Goal: Task Accomplishment & Management: Use online tool/utility

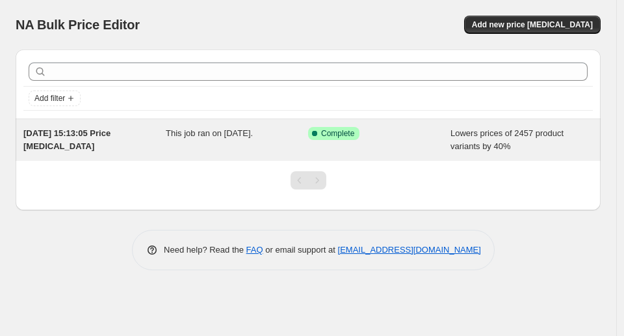
click at [385, 142] on div "Success Complete Complete" at bounding box center [379, 140] width 142 height 26
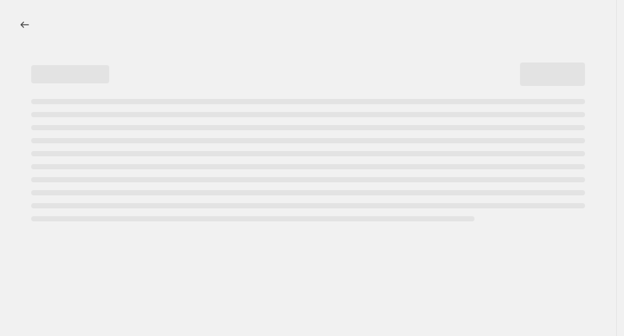
select select "percentage"
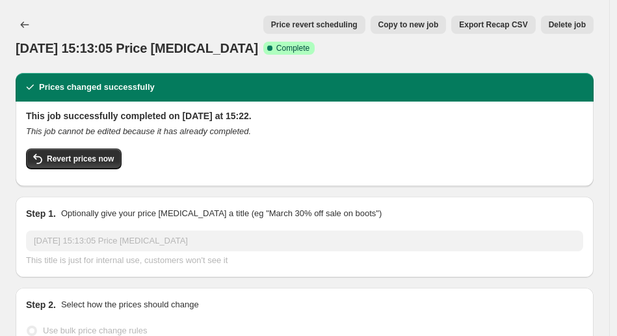
click at [561, 22] on span "Delete job" at bounding box center [567, 25] width 37 height 10
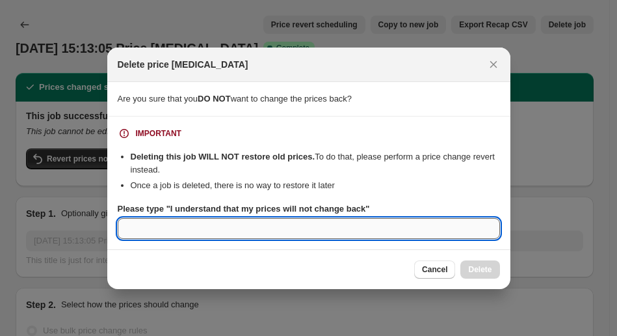
click at [244, 226] on input "Please type "I understand that my prices will not change back"" at bounding box center [309, 228] width 382 height 21
click at [370, 206] on b "Please type "I understand that my prices will not change back"" at bounding box center [244, 209] width 252 height 10
click at [378, 218] on input "Please type "I understand that my prices will not change back"" at bounding box center [309, 228] width 382 height 21
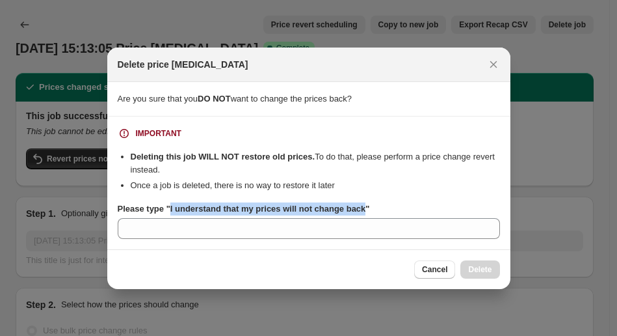
drag, startPoint x: 375, startPoint y: 211, endPoint x: 174, endPoint y: 213, distance: 201.6
click at [174, 213] on b "Please type "I understand that my prices will not change back"" at bounding box center [244, 209] width 252 height 10
copy b "I understand that my prices will not change back"
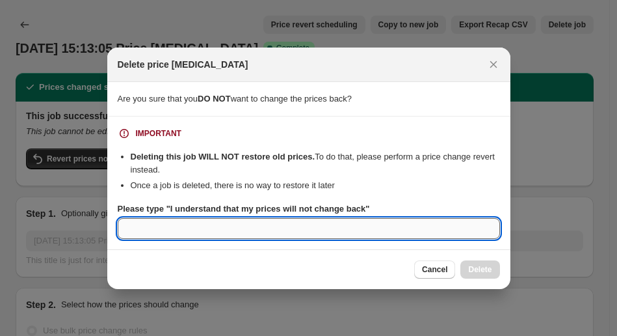
click at [210, 236] on input "Please type "I understand that my prices will not change back"" at bounding box center [309, 228] width 382 height 21
paste input "I understand that my prices will not change back"
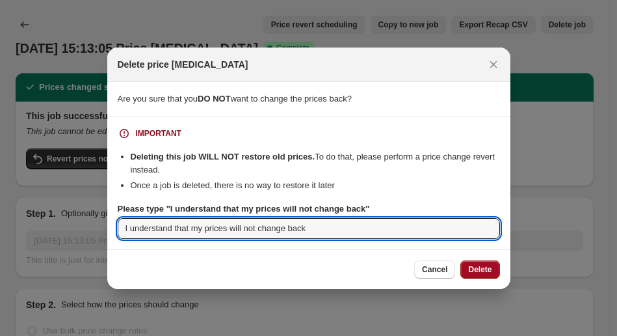
type input "I understand that my prices will not change back"
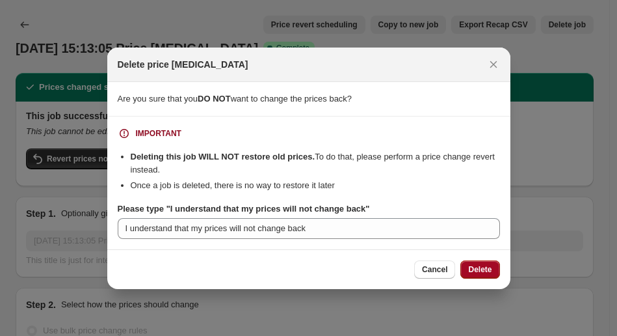
click at [473, 276] on button "Delete" at bounding box center [479, 269] width 39 height 18
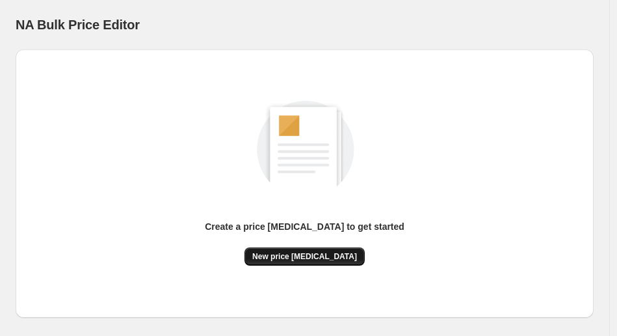
click at [310, 252] on span "New price [MEDICAL_DATA]" at bounding box center [304, 256] width 105 height 10
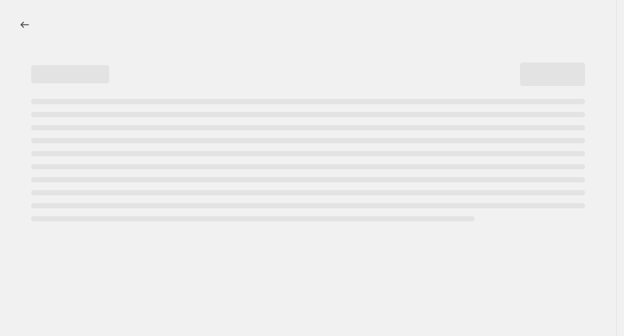
select select "percentage"
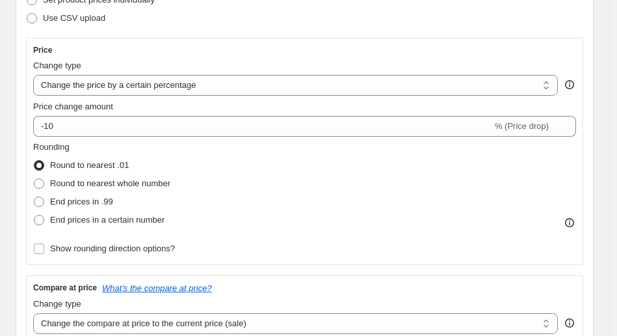
scroll to position [233, 0]
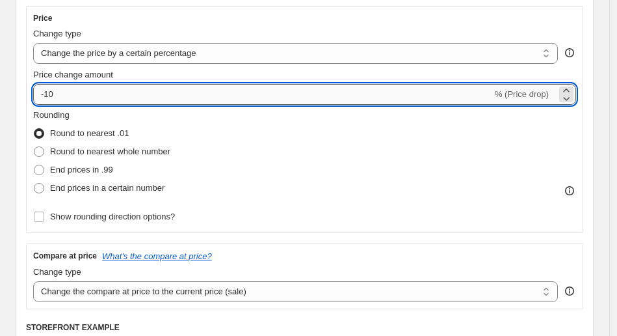
click at [93, 90] on input "-10" at bounding box center [262, 94] width 459 height 21
type input "-1"
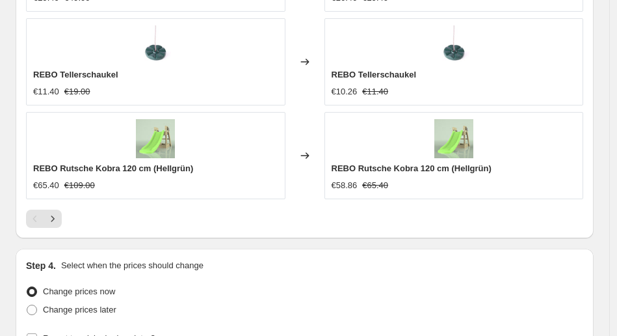
scroll to position [1295, 0]
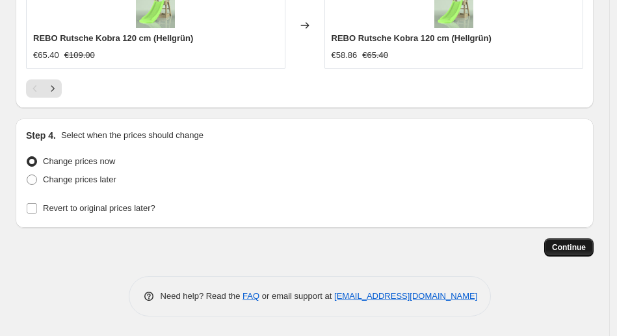
type input "-50"
click at [579, 248] on span "Continue" at bounding box center [569, 247] width 34 height 10
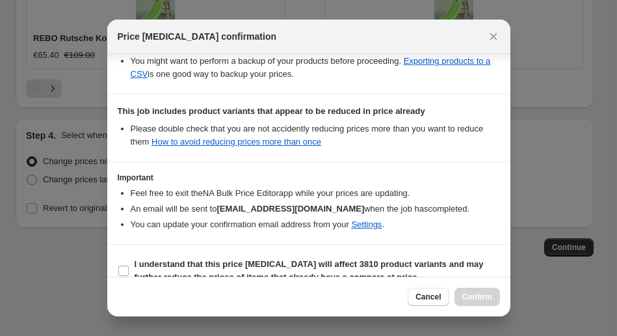
scroll to position [284, 0]
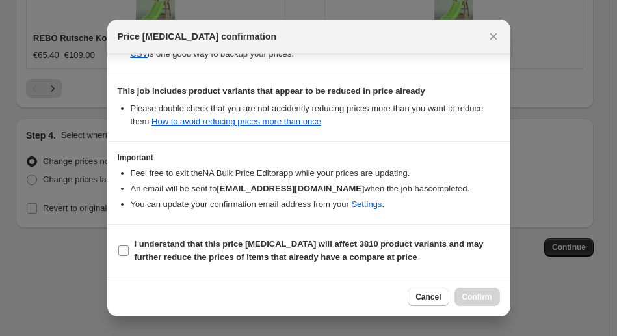
click at [287, 254] on b "I understand that this price change job will affect 3810 product variants and m…" at bounding box center [309, 250] width 349 height 23
click at [129, 254] on input "I understand that this price change job will affect 3810 product variants and m…" at bounding box center [123, 250] width 10 height 10
checkbox input "true"
click at [463, 291] on span "Confirm" at bounding box center [477, 296] width 30 height 10
